Goal: Task Accomplishment & Management: Manage account settings

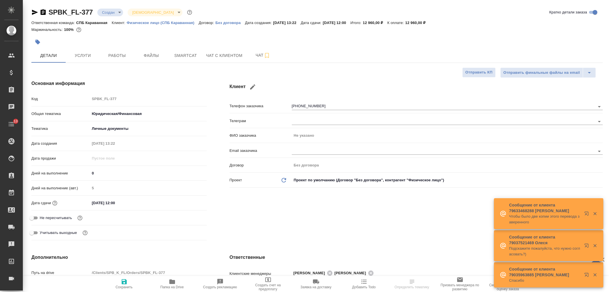
select select "RU"
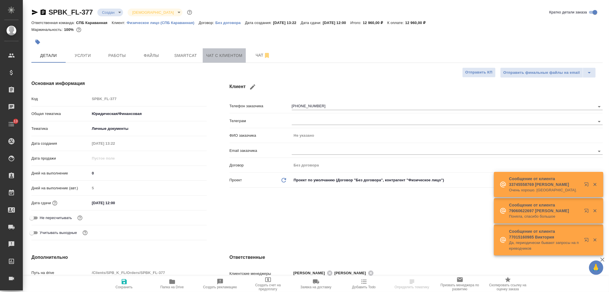
click at [224, 57] on span "Чат с клиентом" at bounding box center [224, 55] width 36 height 7
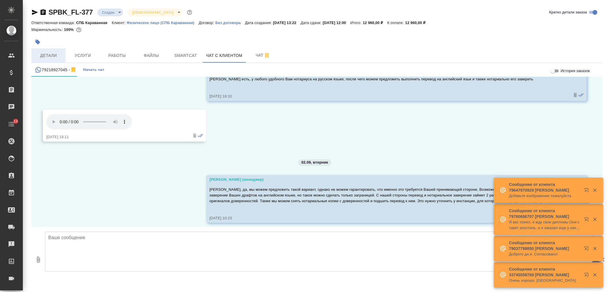
scroll to position [528, 0]
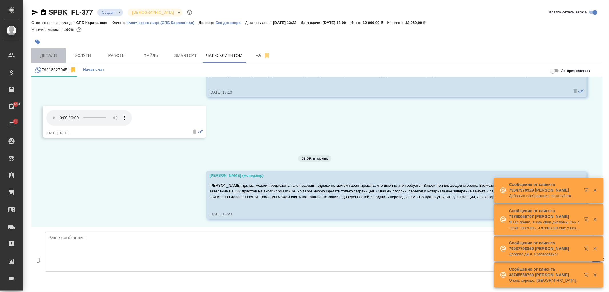
click at [44, 58] on span "Детали" at bounding box center [48, 55] width 27 height 7
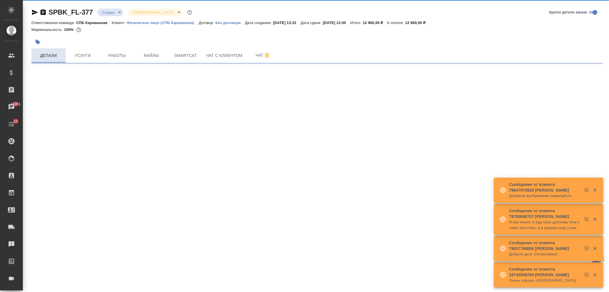
select select "RU"
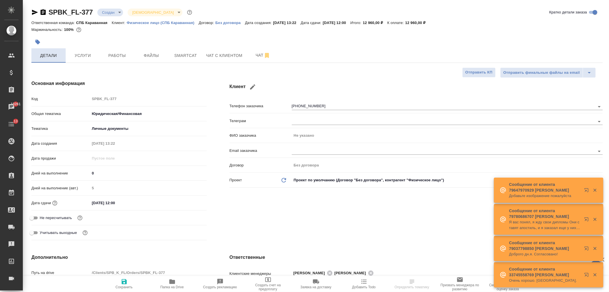
type textarea "x"
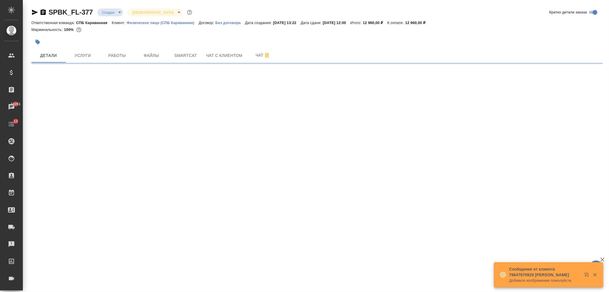
select select "RU"
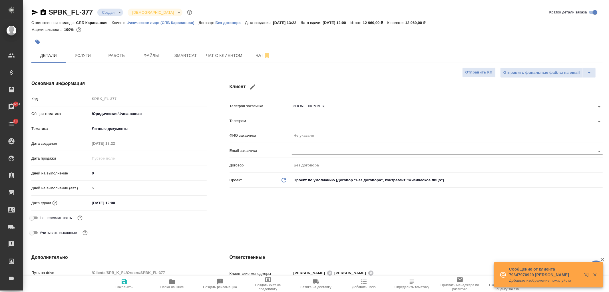
type textarea "x"
